Goal: Communication & Community: Answer question/provide support

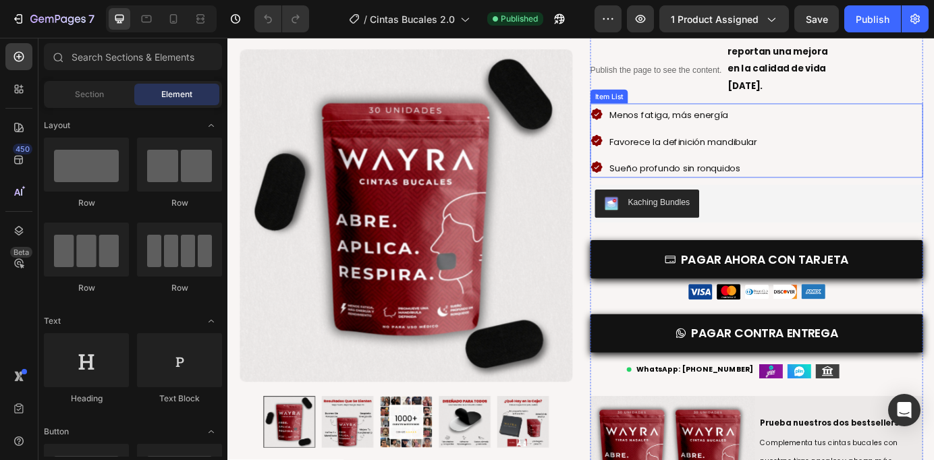
scroll to position [144, 0]
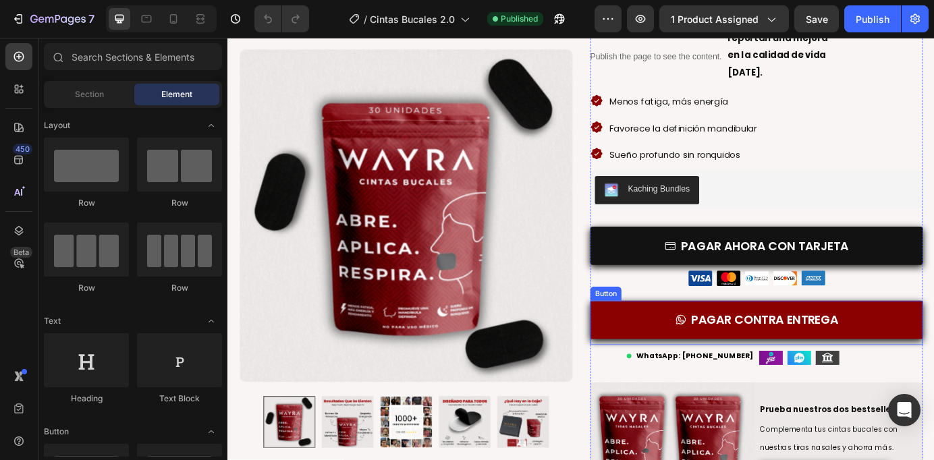
click at [728, 364] on link "PAGAR CONTRA ENTREGA" at bounding box center [832, 361] width 381 height 44
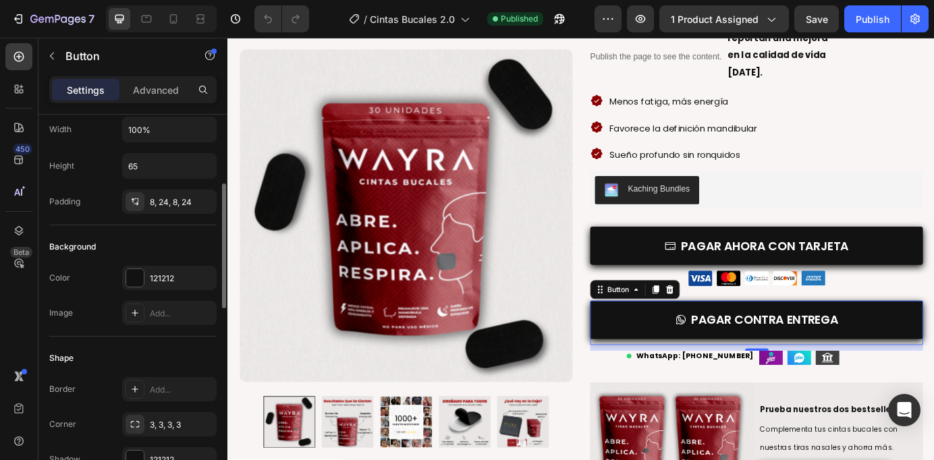
scroll to position [796, 0]
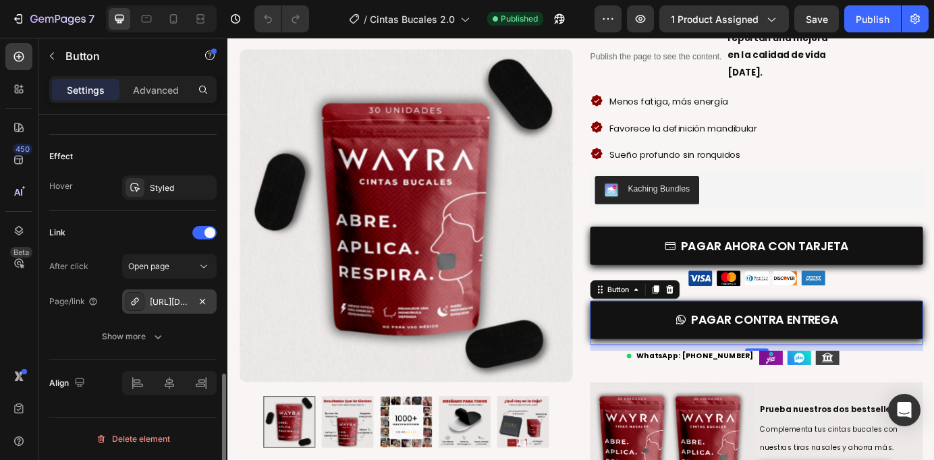
click at [175, 292] on div "[URL][DOMAIN_NAME]¿me%20pueden%20ayudar%3F" at bounding box center [169, 301] width 94 height 24
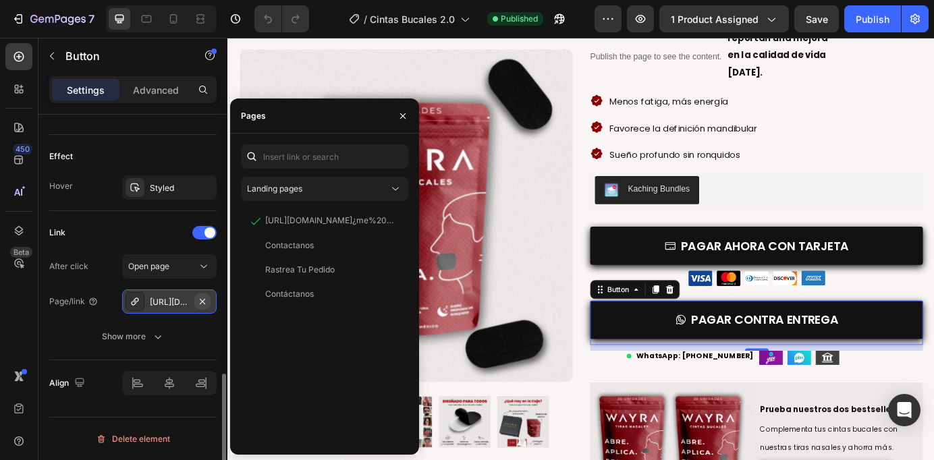
drag, startPoint x: 205, startPoint y: 299, endPoint x: 28, endPoint y: 245, distance: 185.5
click at [205, 299] on icon "button" at bounding box center [202, 301] width 11 height 11
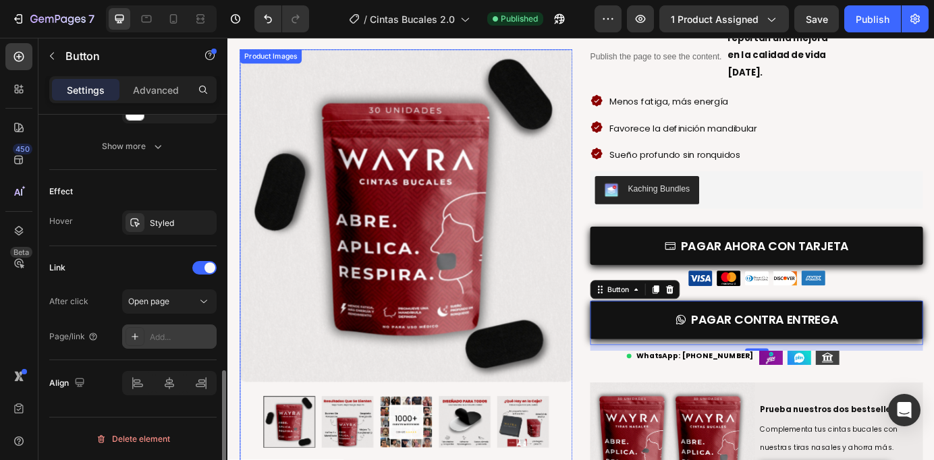
scroll to position [760, 0]
click at [160, 335] on div "Add..." at bounding box center [181, 337] width 63 height 12
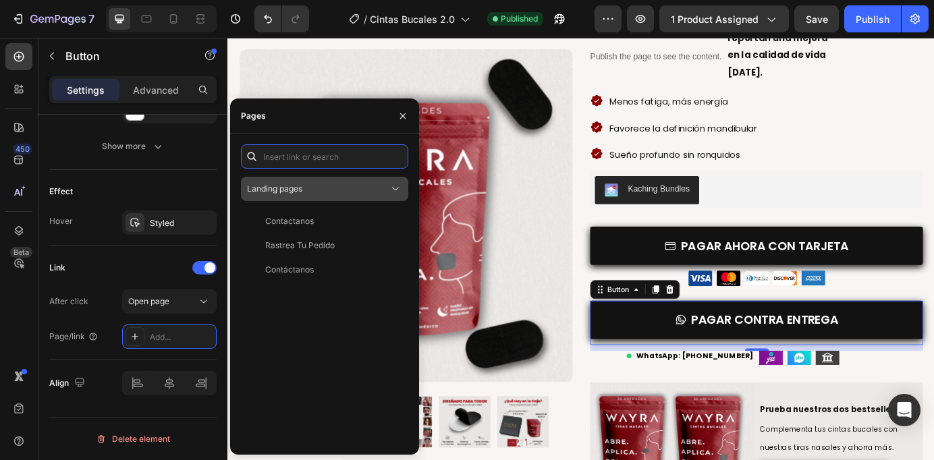
paste input "[URL][DOMAIN_NAME]"
type input "[URL][DOMAIN_NAME]"
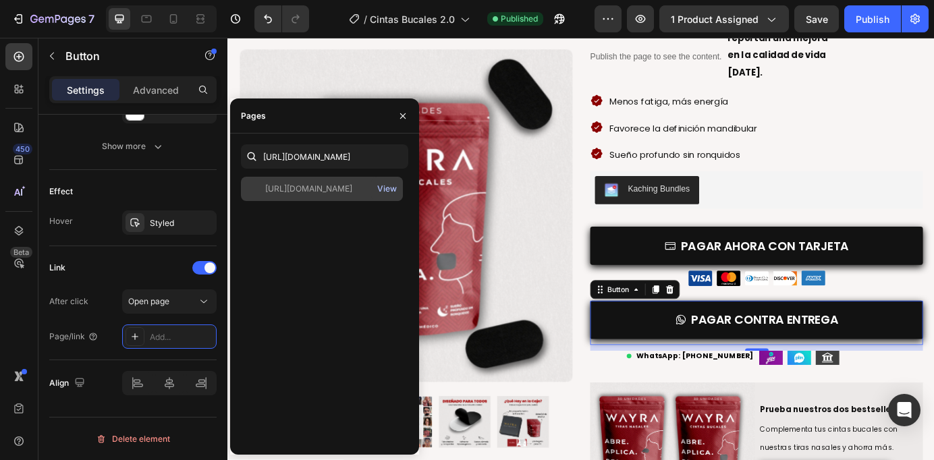
click at [309, 192] on div "[URL][DOMAIN_NAME]" at bounding box center [308, 189] width 87 height 12
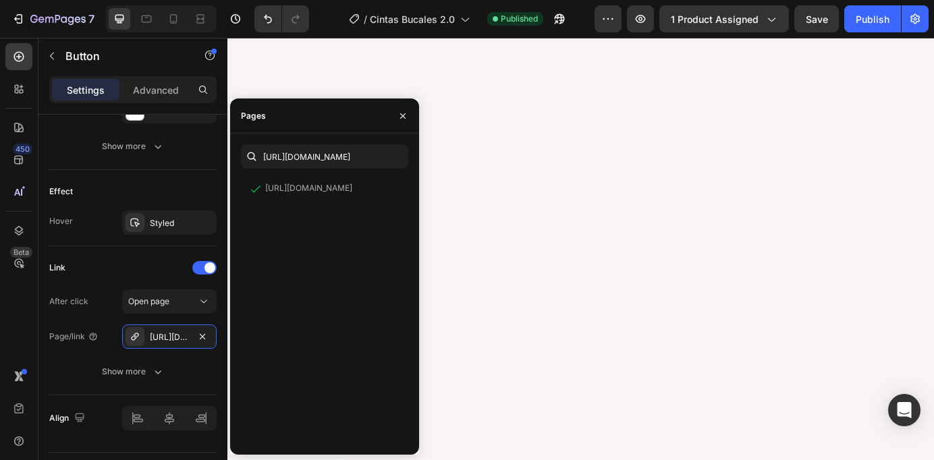
scroll to position [2340, 0]
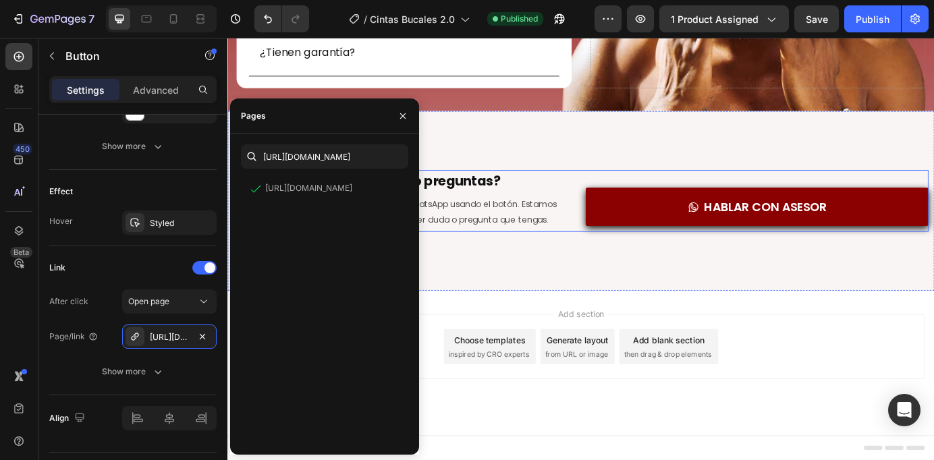
click at [742, 235] on link "HABLAR CON ASESOR" at bounding box center [834, 232] width 393 height 44
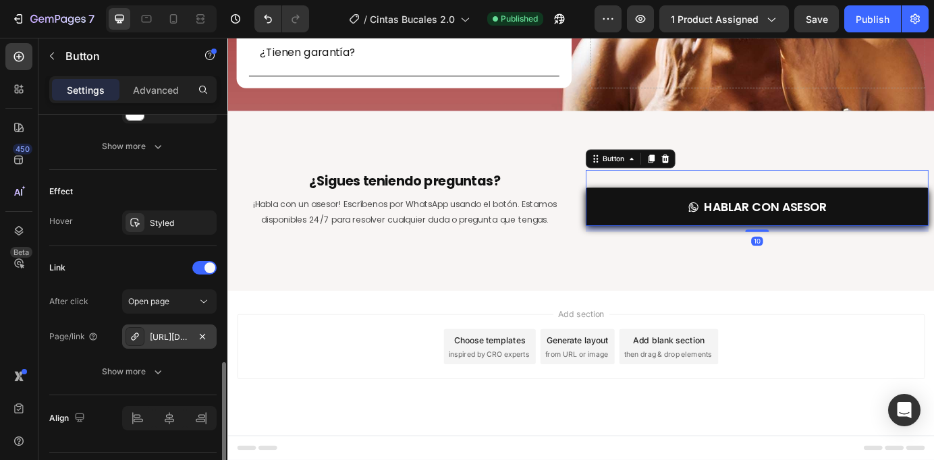
click at [163, 337] on div "[URL][DOMAIN_NAME]¿me%20pueden%20ayudar%3F" at bounding box center [169, 337] width 39 height 12
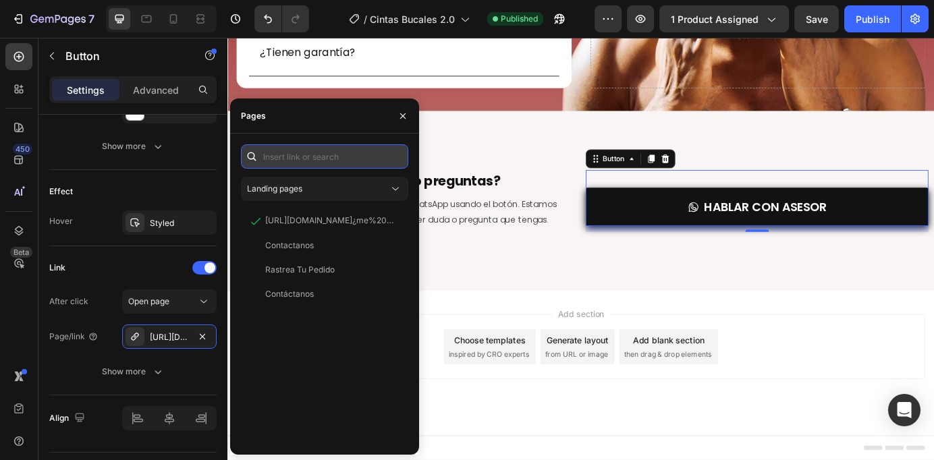
click at [366, 155] on input "text" at bounding box center [324, 156] width 167 height 24
paste input "[URL][DOMAIN_NAME]"
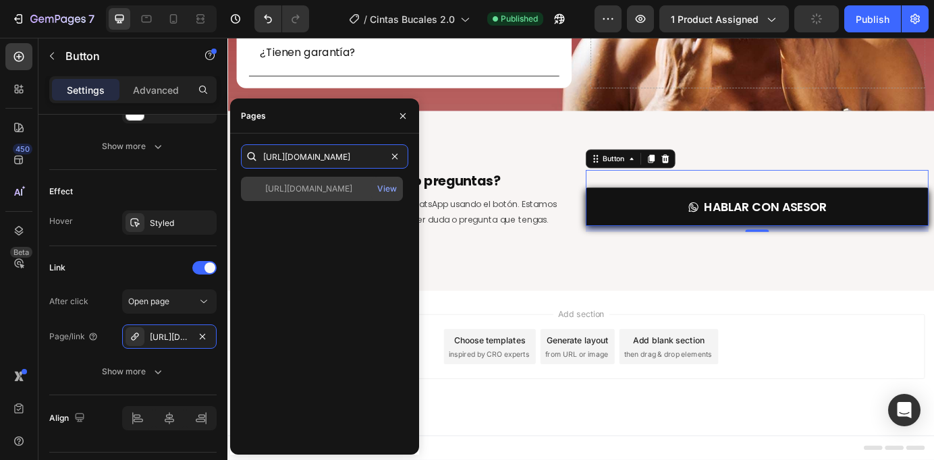
type input "[URL][DOMAIN_NAME]"
click at [319, 190] on div "[URL][DOMAIN_NAME]" at bounding box center [308, 189] width 87 height 12
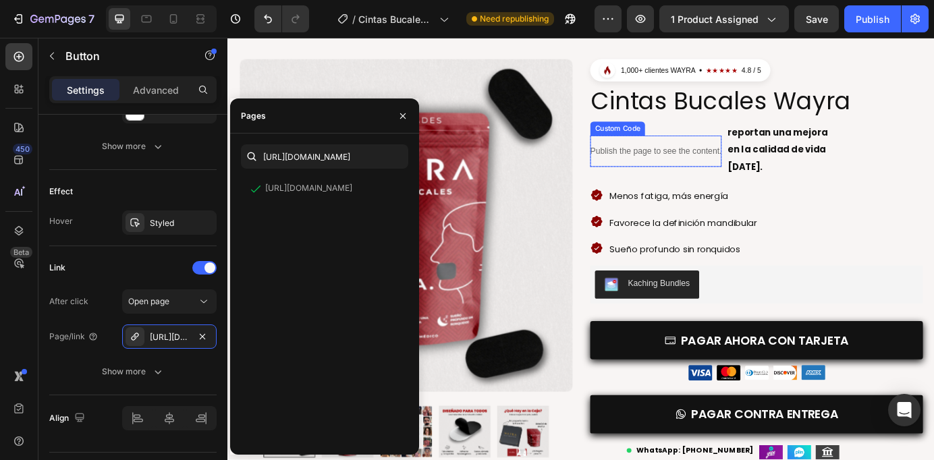
scroll to position [136, 0]
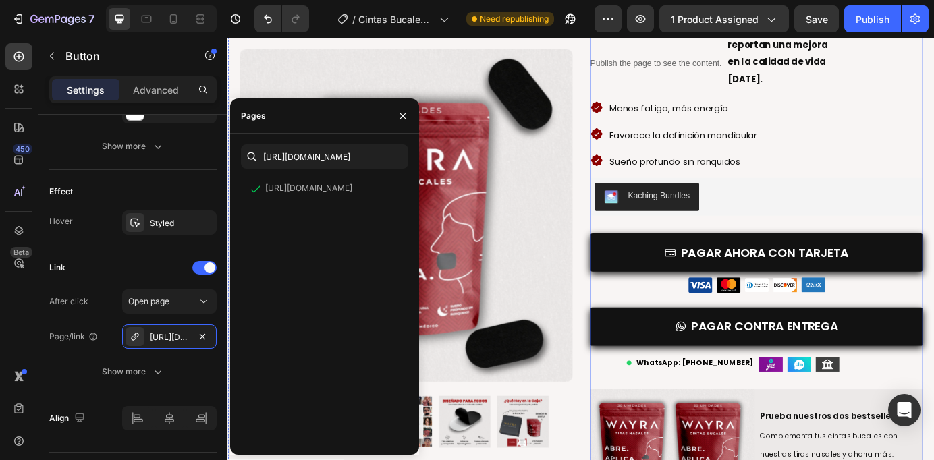
click at [768, 410] on b "WhatsApp: [PHONE_NUMBER]" at bounding box center [763, 410] width 135 height 11
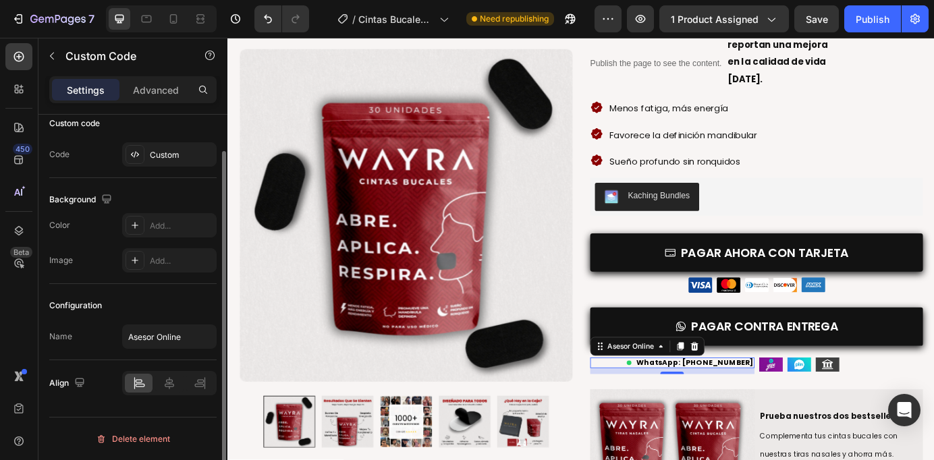
scroll to position [0, 0]
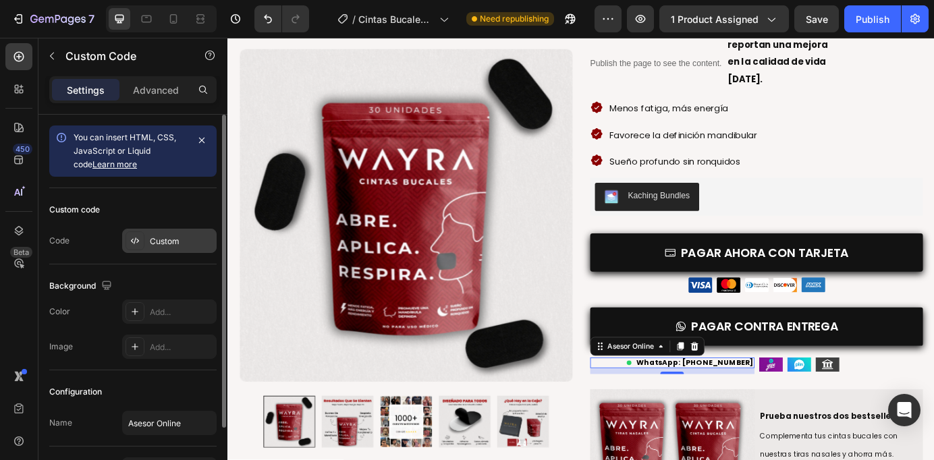
click at [177, 243] on div "Custom" at bounding box center [181, 242] width 63 height 12
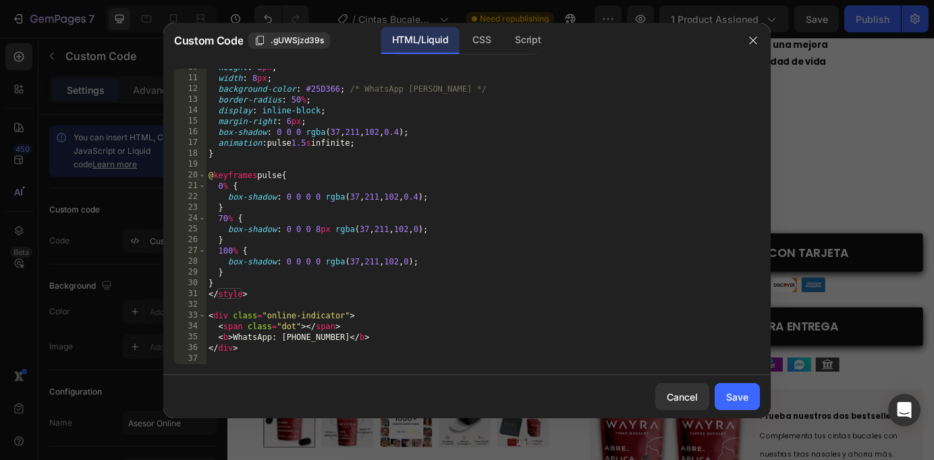
scroll to position [104, 0]
drag, startPoint x: 339, startPoint y: 340, endPoint x: 292, endPoint y: 340, distance: 47.9
click at [292, 340] on div "height : 8 px ; width : 8 px ; background-color : #25D366 ; /* WhatsApp [PERSON…" at bounding box center [483, 220] width 554 height 317
click at [301, 340] on div "height : 8 px ; width : 8 px ; background-color : #25D366 ; /* WhatsApp [PERSON…" at bounding box center [483, 220] width 554 height 317
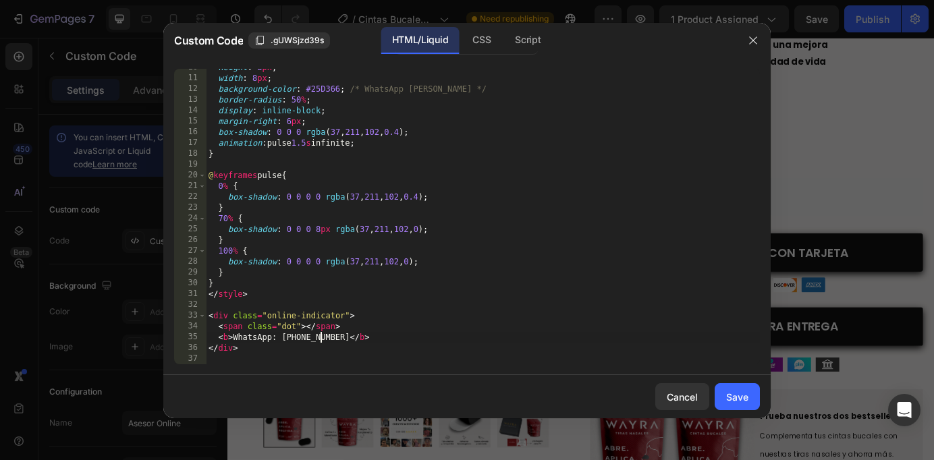
click at [320, 338] on div "height : 8 px ; width : 8 px ; background-color : #25D366 ; /* WhatsApp [PERSON…" at bounding box center [483, 220] width 554 height 317
type textarea "<b> WhatsApp: [PHONE_NUMBER] </b>"
click at [738, 405] on button "Save" at bounding box center [737, 396] width 45 height 27
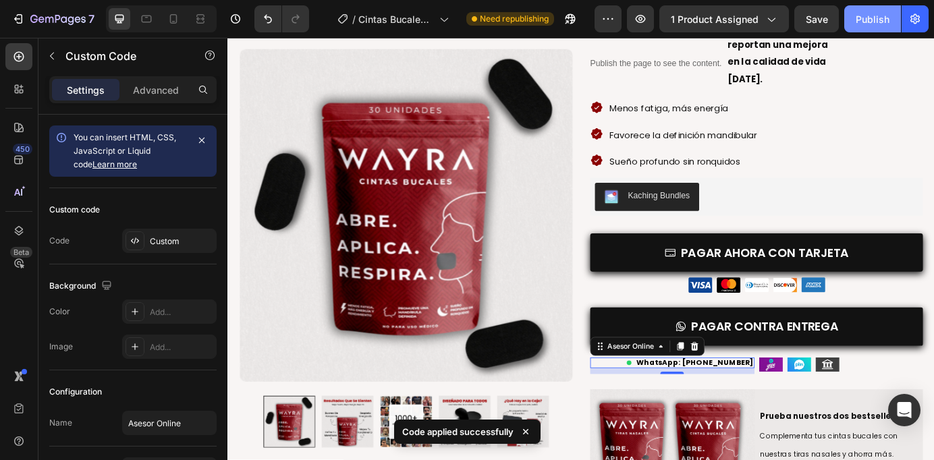
click at [873, 13] on div "Publish" at bounding box center [873, 19] width 34 height 14
